Goal: Task Accomplishment & Management: Manage account settings

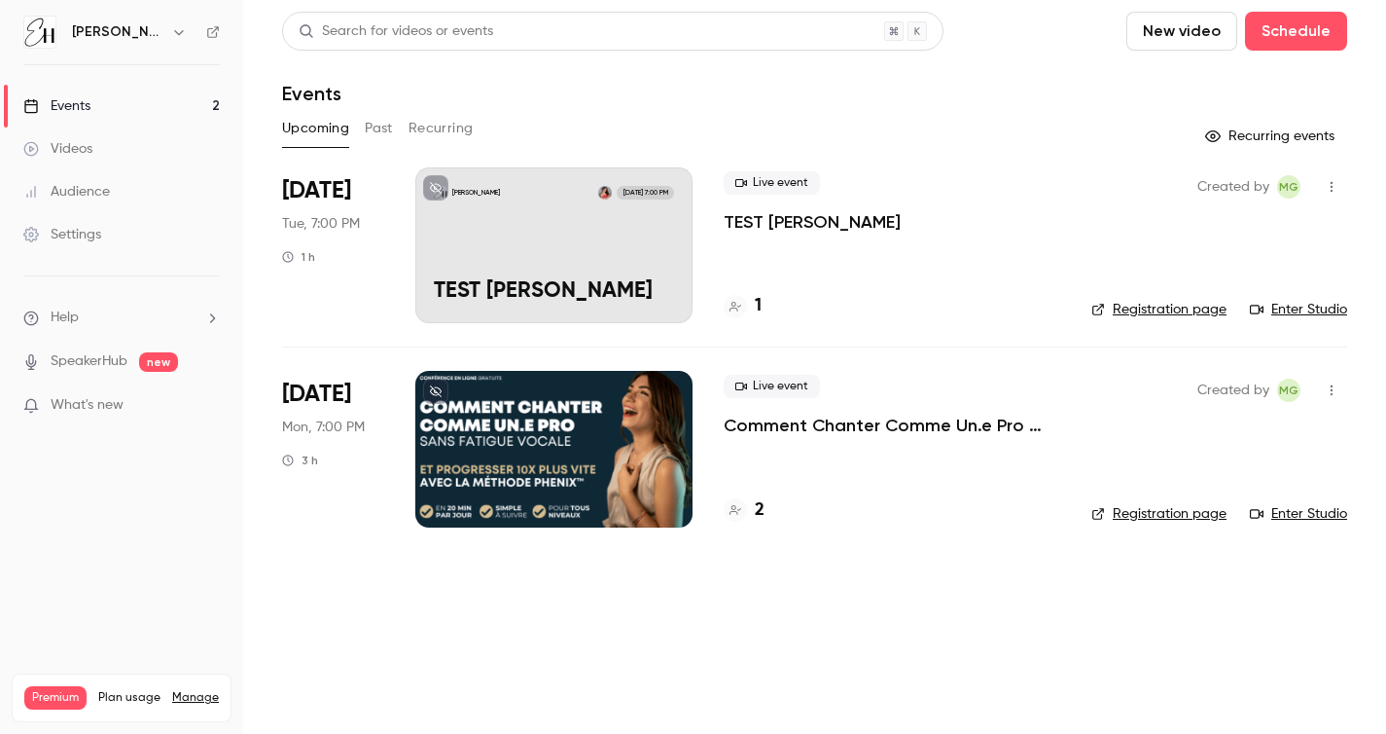
click at [185, 690] on link "Manage" at bounding box center [195, 698] width 47 height 16
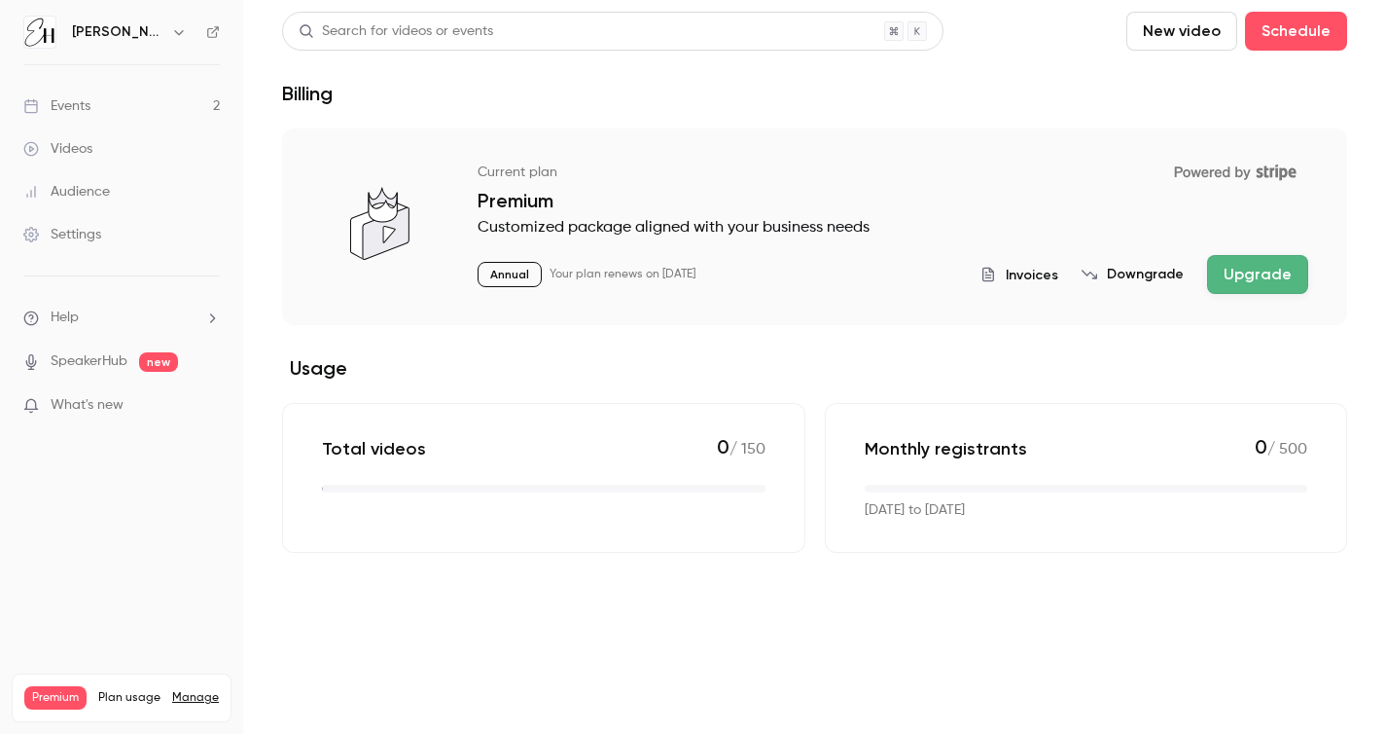
click at [113, 187] on link "Audience" at bounding box center [121, 191] width 243 height 43
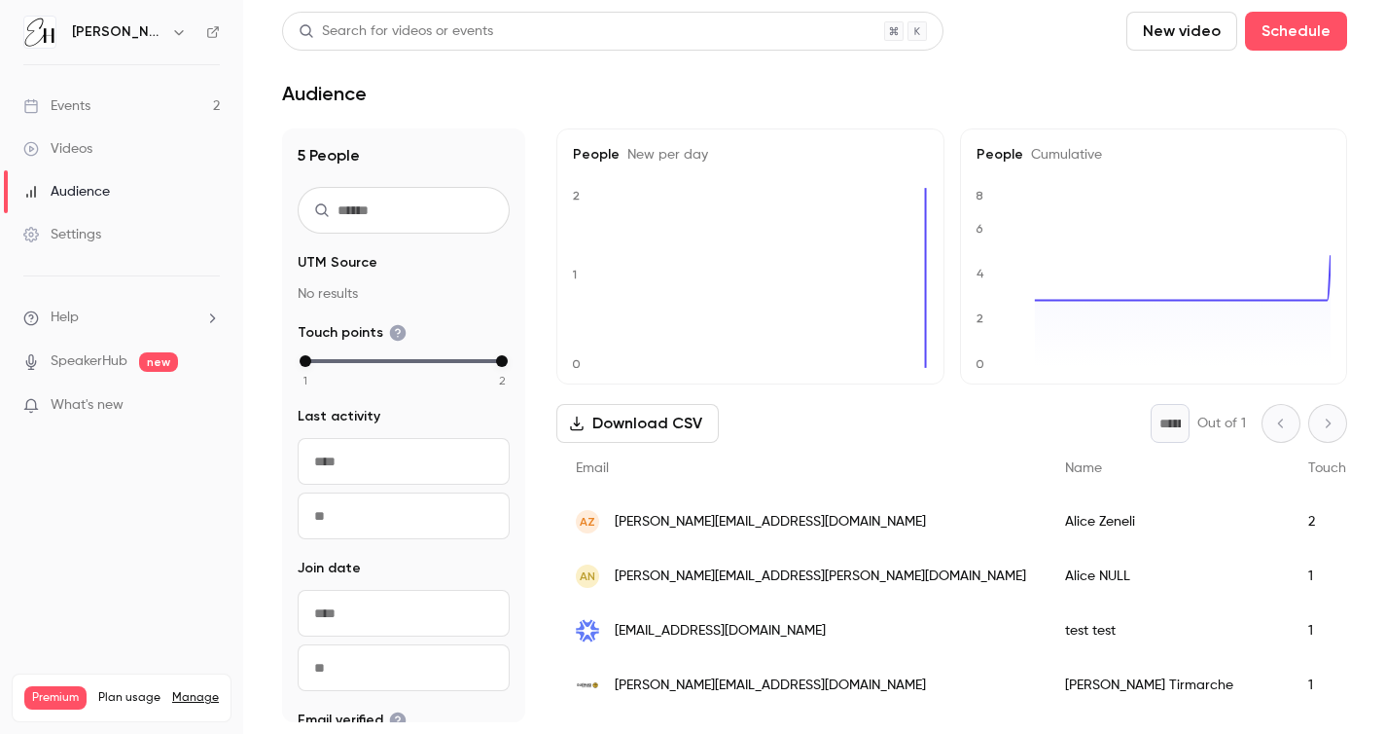
click at [94, 108] on link "Events 2" at bounding box center [121, 106] width 243 height 43
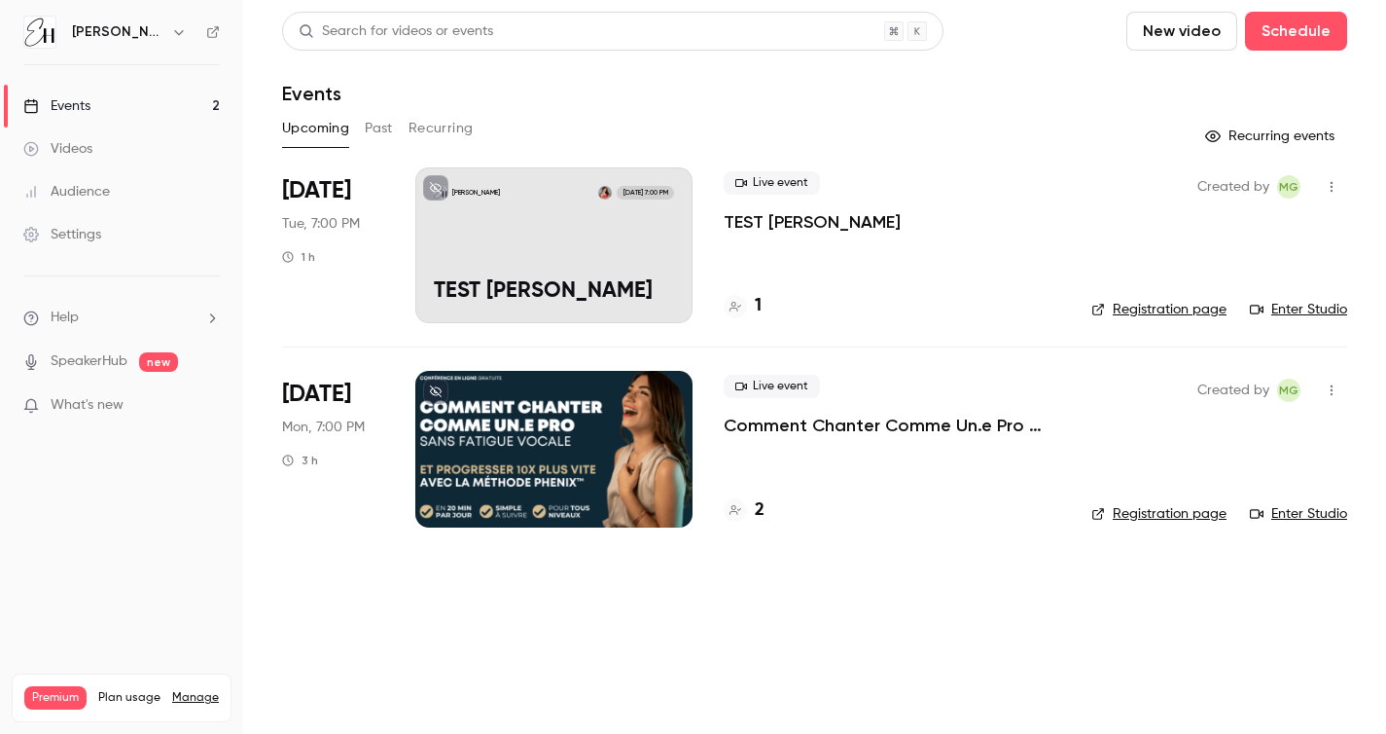
click at [590, 459] on div at bounding box center [553, 449] width 277 height 156
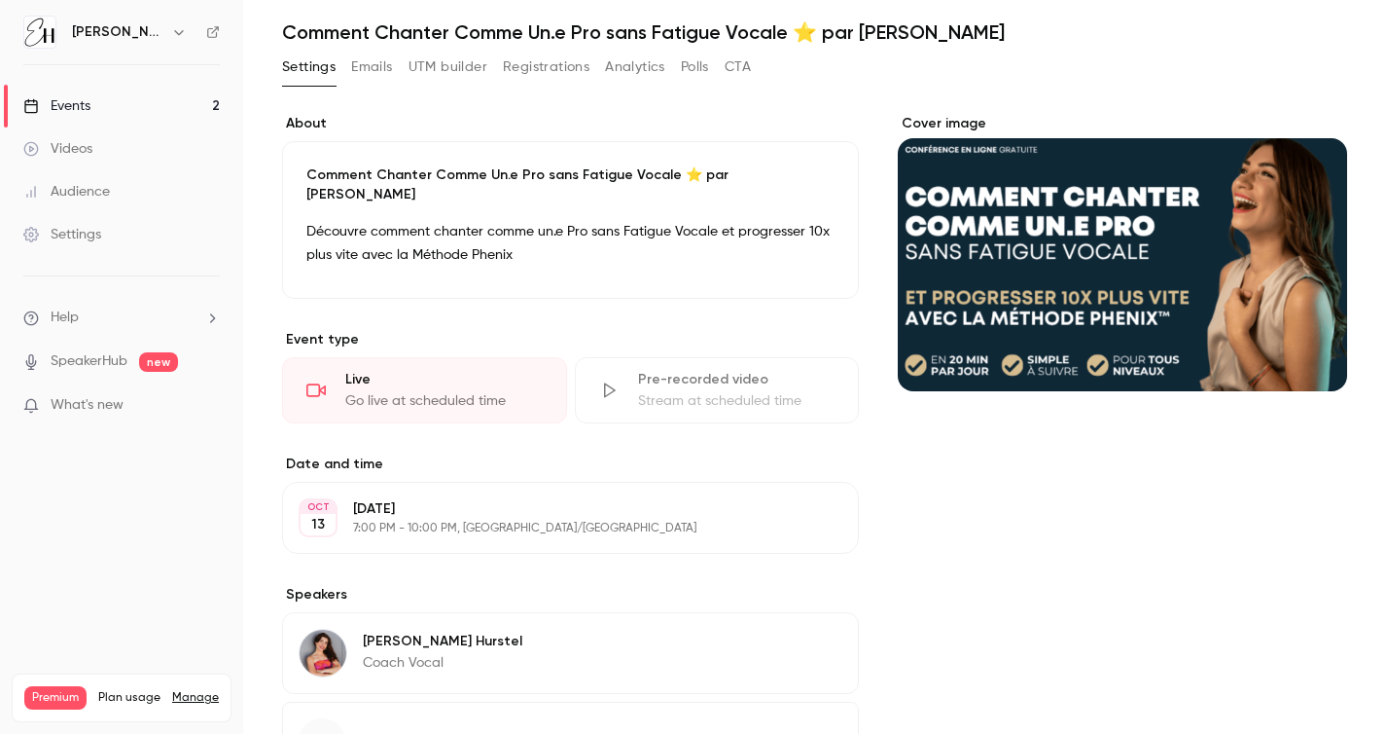
scroll to position [64, 0]
